Goal: Transaction & Acquisition: Purchase product/service

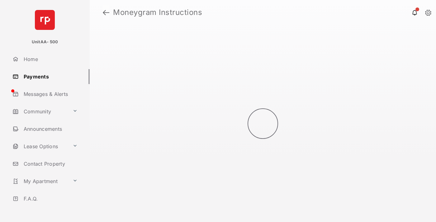
click at [106, 12] on link at bounding box center [106, 12] width 7 height 15
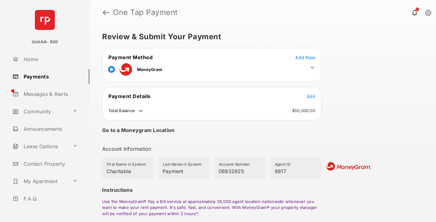
click at [311, 96] on span "Edit" at bounding box center [311, 96] width 8 height 5
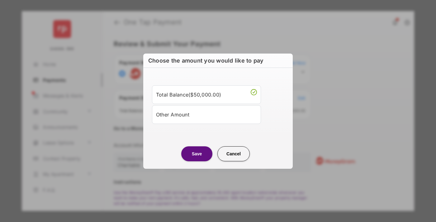
click at [206, 114] on div "Other Amount" at bounding box center [206, 114] width 101 height 11
type input "****"
click at [197, 161] on button "Save" at bounding box center [196, 153] width 31 height 15
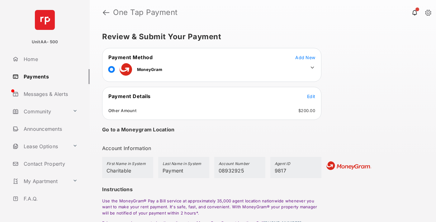
click at [312, 68] on icon at bounding box center [312, 68] width 6 height 6
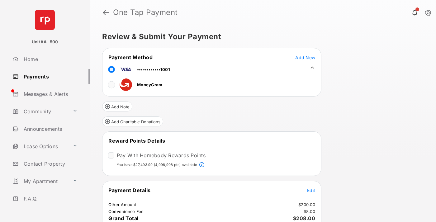
click at [132, 121] on button "Add Charitable Donations" at bounding box center [132, 121] width 61 height 10
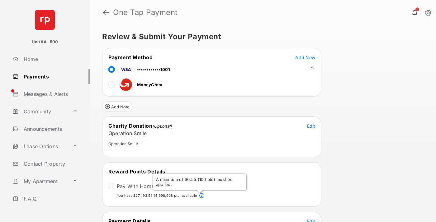
click at [311, 220] on span "Edit" at bounding box center [311, 220] width 8 height 5
